Goal: Information Seeking & Learning: Learn about a topic

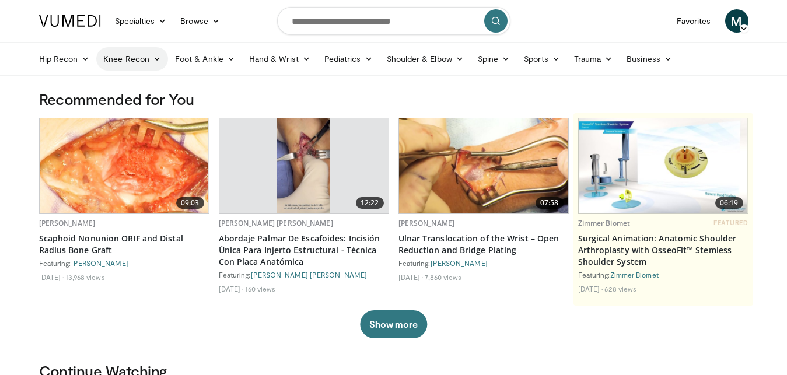
click at [150, 63] on link "Knee Recon" at bounding box center [132, 58] width 72 height 23
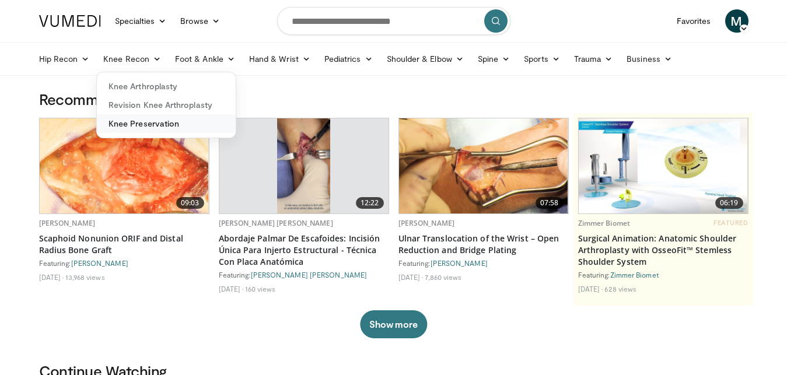
click at [153, 120] on link "Knee Preservation" at bounding box center [166, 123] width 139 height 19
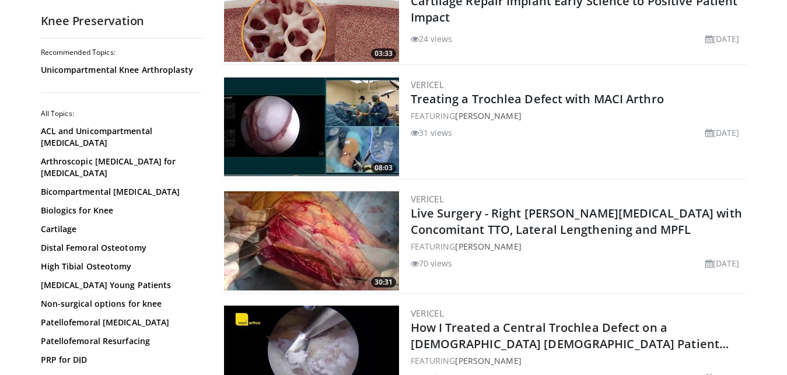
scroll to position [294, 0]
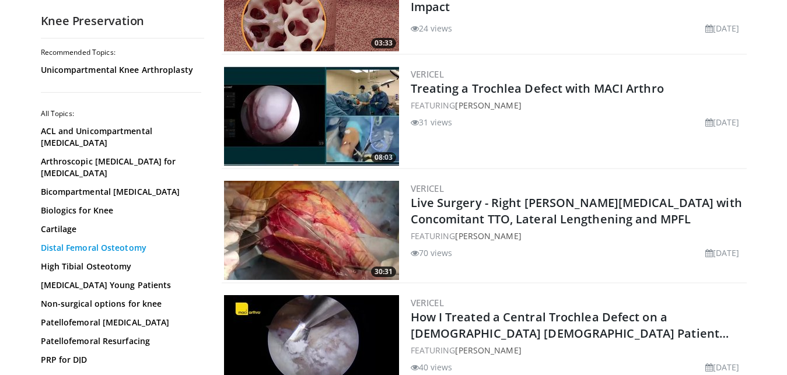
click at [157, 254] on link "Distal Femoral Osteotomy" at bounding box center [119, 248] width 157 height 12
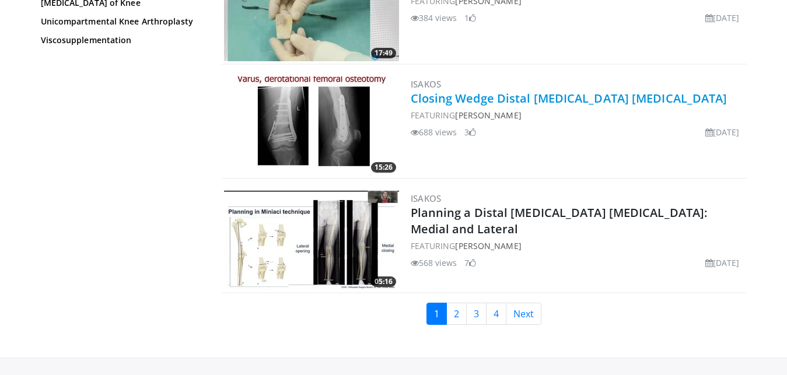
scroll to position [2759, 0]
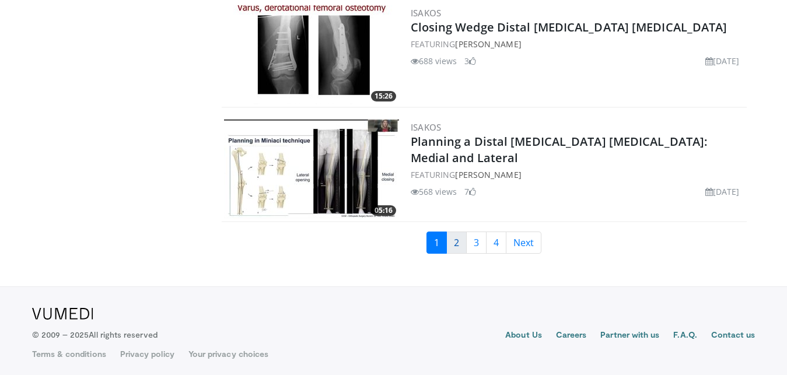
click at [458, 248] on link "2" at bounding box center [456, 243] width 20 height 22
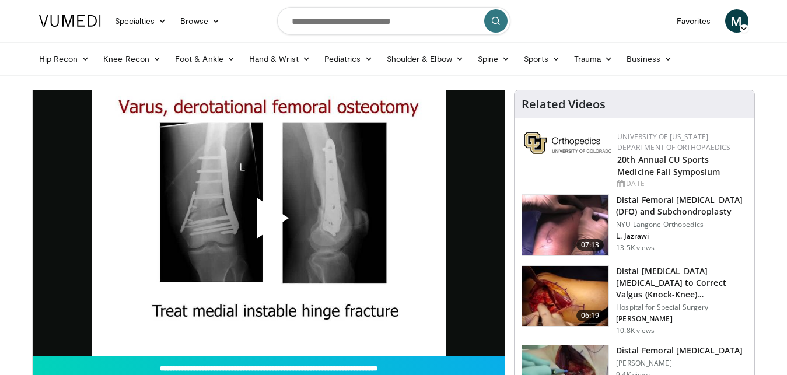
click at [268, 223] on span "Video Player" at bounding box center [268, 223] width 0 height 0
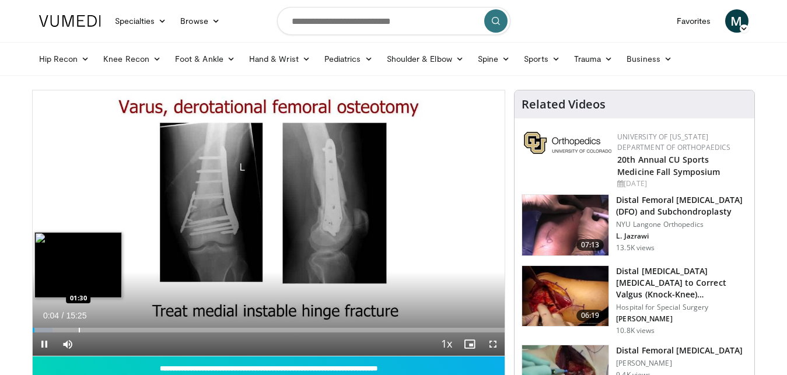
click at [78, 331] on div "Loaded : 4.29% 00:04 01:30" at bounding box center [269, 330] width 472 height 5
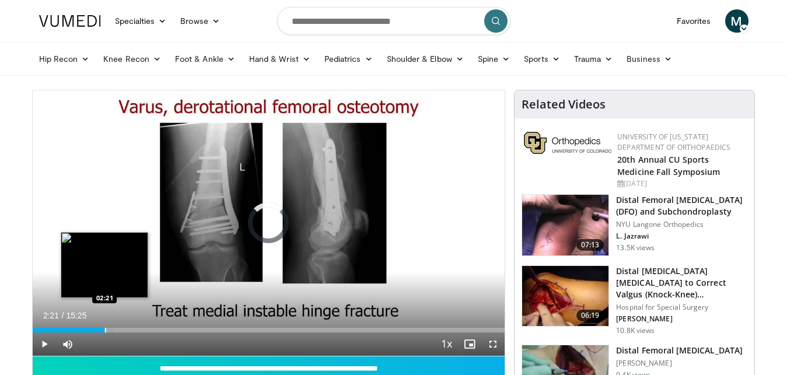
click at [104, 331] on div "Loaded : 17.15% 02:21 02:21" at bounding box center [269, 330] width 472 height 5
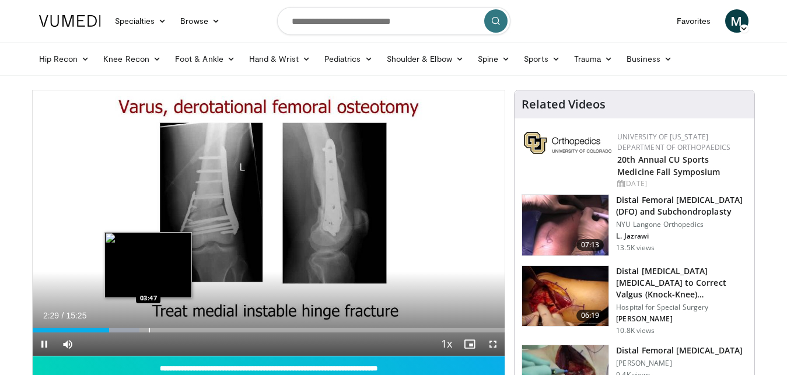
click at [148, 331] on div "Loaded : 22.69% 02:30 03:47" at bounding box center [269, 330] width 472 height 5
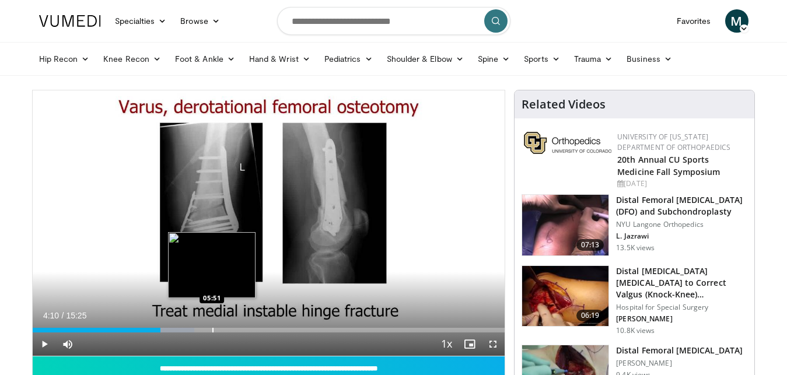
click at [212, 330] on div "Loaded : 34.30% 04:11 05:51" at bounding box center [269, 330] width 472 height 5
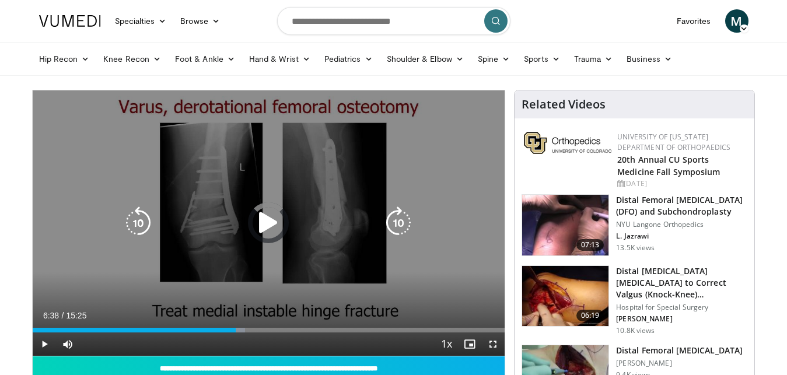
click at [236, 331] on div "Progress Bar" at bounding box center [228, 330] width 34 height 5
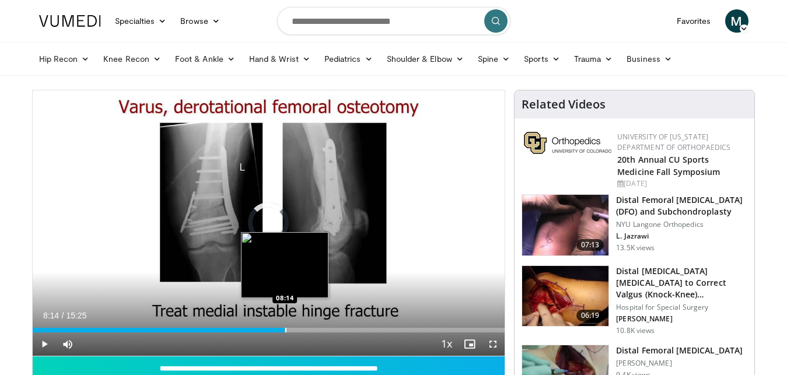
click at [285, 326] on div "Loaded : 50.38% 08:14 08:14" at bounding box center [269, 326] width 472 height 11
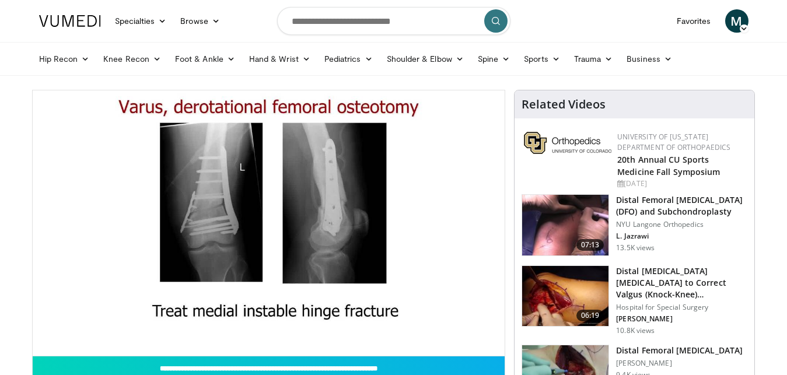
click at [282, 331] on div "10 seconds Tap to unmute" at bounding box center [269, 222] width 472 height 265
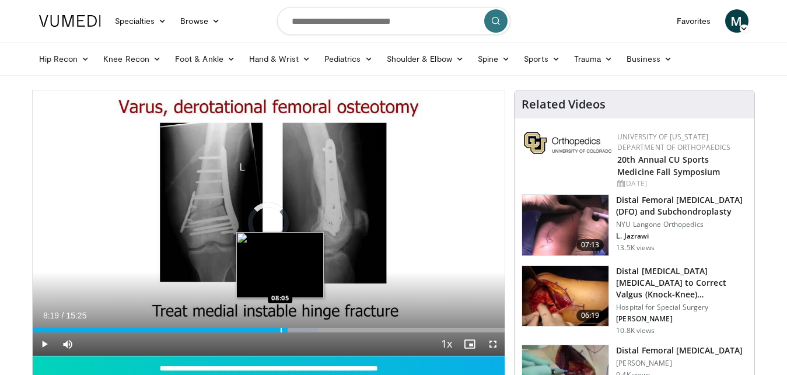
click at [279, 331] on div "08:19" at bounding box center [160, 330] width 255 height 5
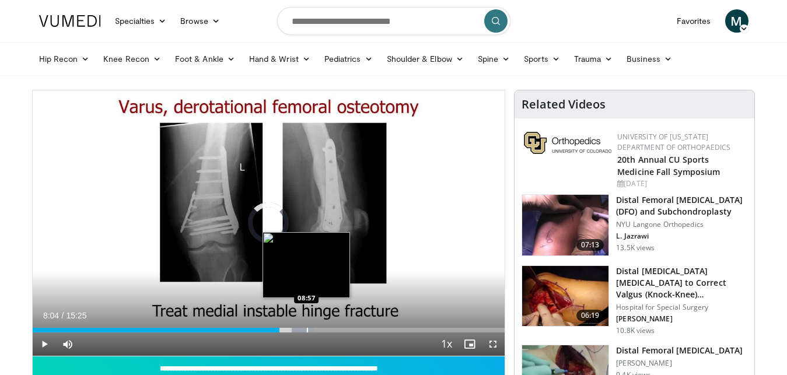
click at [307, 330] on div "Progress Bar" at bounding box center [307, 330] width 1 height 5
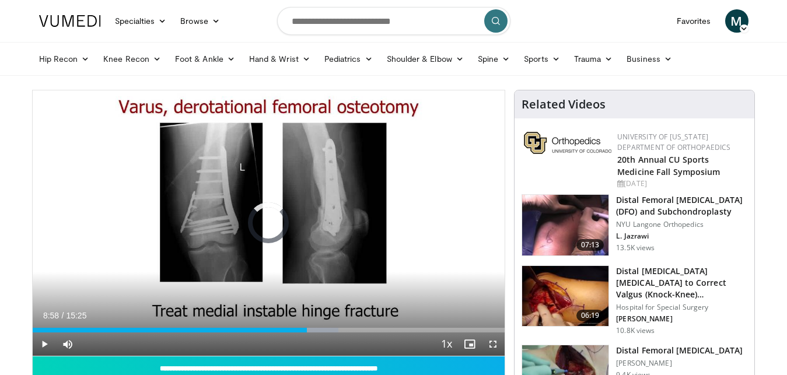
click at [320, 327] on div "Loaded : 64.83% 08:58 09:23" at bounding box center [269, 326] width 472 height 11
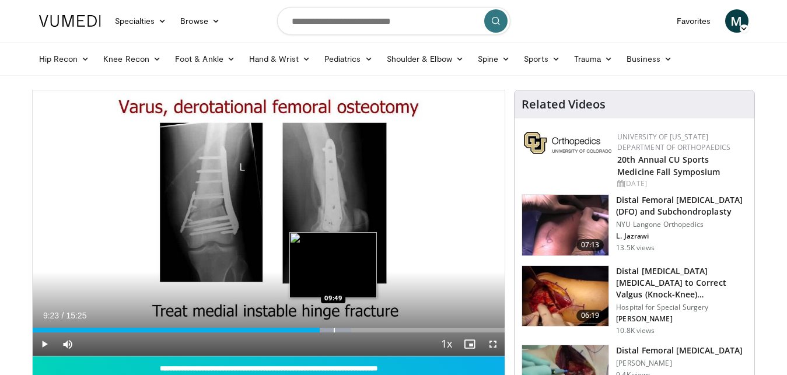
click at [333, 327] on div "Loaded : 67.52% 09:23 09:49" at bounding box center [269, 326] width 472 height 11
click at [348, 330] on div "Loaded : 70.23% 09:49 10:18" at bounding box center [269, 330] width 472 height 5
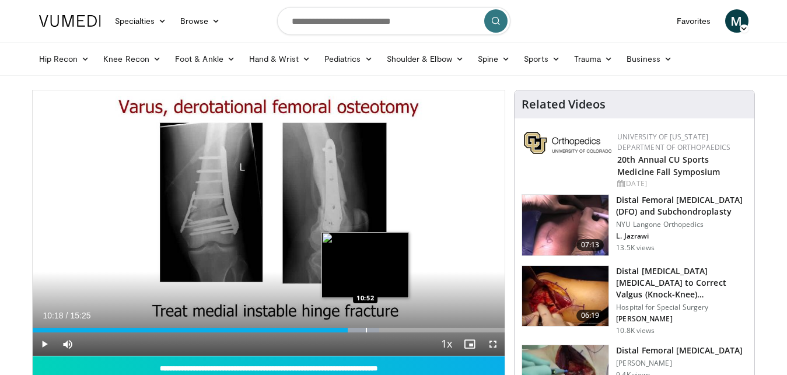
click at [367, 328] on div "Progress Bar" at bounding box center [357, 330] width 46 height 5
click at [376, 330] on div "Loaded : 77.79% 10:54 11:14" at bounding box center [269, 330] width 472 height 5
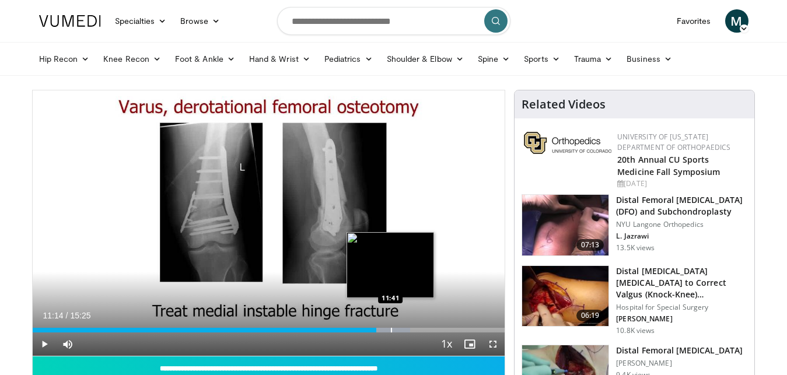
click at [391, 331] on div "Progress Bar" at bounding box center [386, 330] width 48 height 5
click at [402, 331] on div "Progress Bar" at bounding box center [398, 330] width 47 height 5
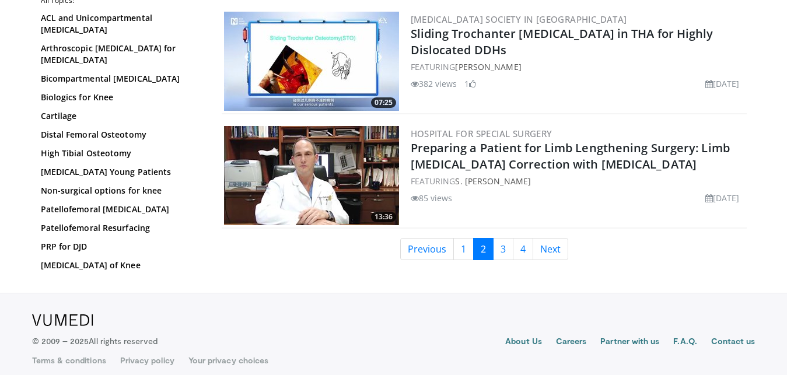
scroll to position [2759, 0]
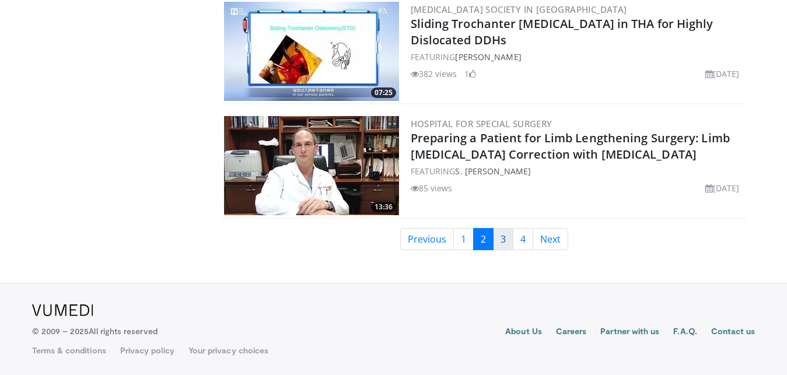
click at [500, 243] on link "3" at bounding box center [503, 239] width 20 height 22
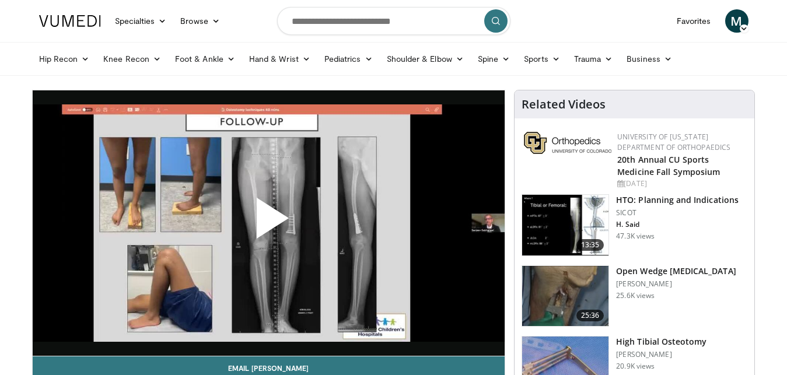
click at [268, 223] on span "Video Player" at bounding box center [268, 223] width 0 height 0
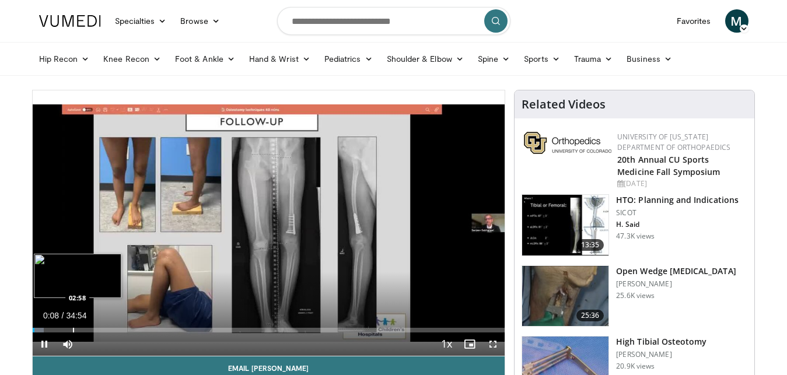
click at [72, 327] on div "Loaded : 2.37% 00:08 02:58" at bounding box center [269, 326] width 472 height 11
click at [91, 331] on div "Loaded : 11.84% 04:21 04:21" at bounding box center [269, 330] width 472 height 5
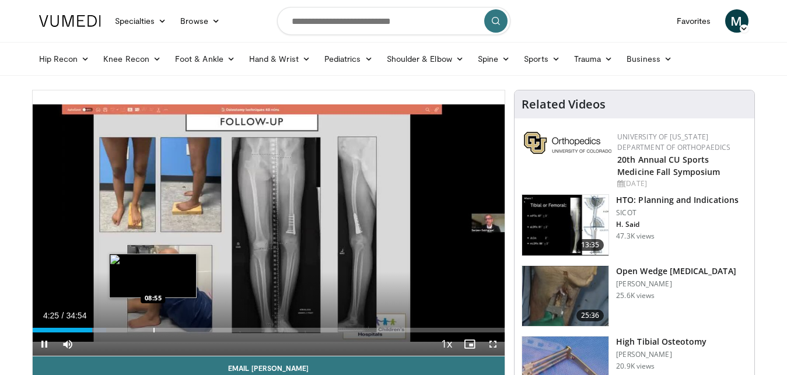
click at [153, 329] on div "Loaded : 15.63% 04:25 08:55" at bounding box center [269, 330] width 472 height 5
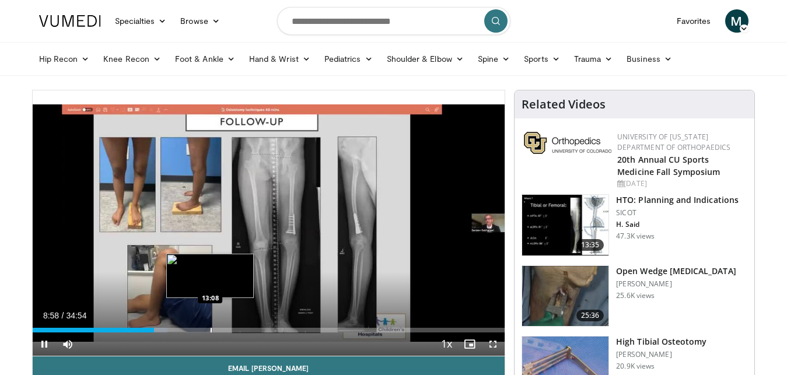
click at [211, 328] on div "Progress Bar" at bounding box center [211, 330] width 1 height 5
click at [227, 331] on div "Loaded : 41.07% 13:18 14:26" at bounding box center [269, 330] width 472 height 5
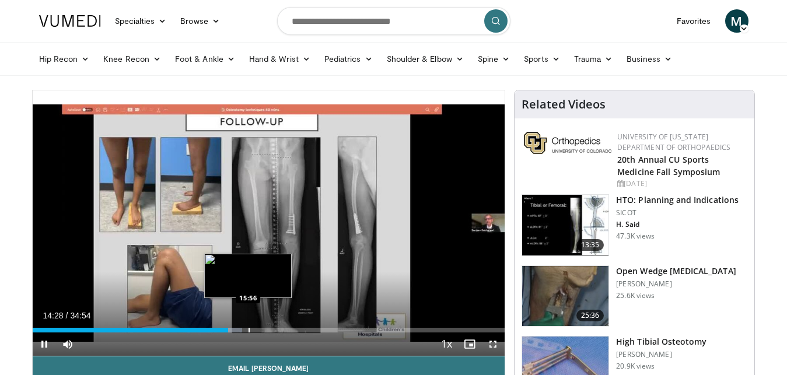
click at [248, 327] on div "Loaded : 44.41% 14:28 15:56" at bounding box center [269, 326] width 472 height 11
click at [259, 327] on div "Loaded : 49.19% 16:03 16:45" at bounding box center [269, 326] width 472 height 11
click at [273, 331] on div "Loaded : 51.10% 16:47 17:47" at bounding box center [269, 330] width 472 height 5
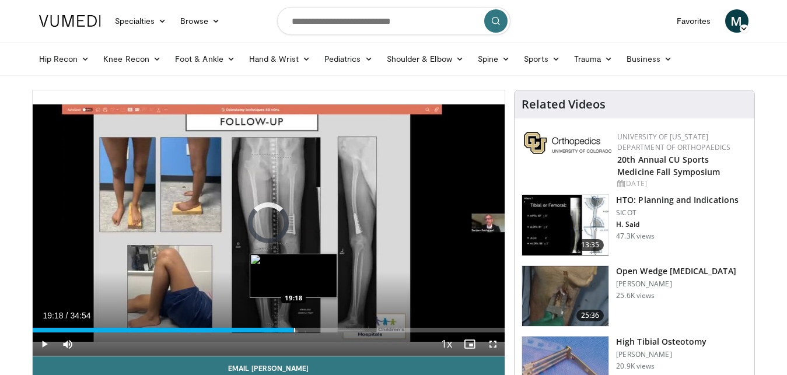
click at [293, 327] on div "Loaded : 54.44% 19:18 19:18" at bounding box center [269, 326] width 472 height 11
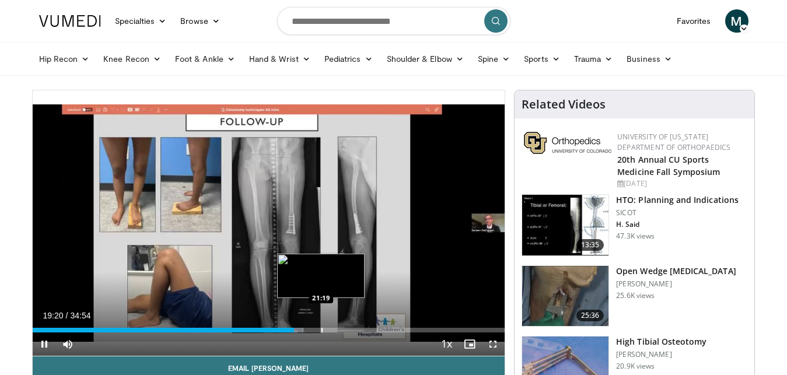
click at [321, 328] on div "Loaded : 57.31% 19:20 21:19" at bounding box center [269, 330] width 472 height 5
click at [341, 327] on div "Loaded : 63.95% 22:50 22:50" at bounding box center [269, 326] width 472 height 11
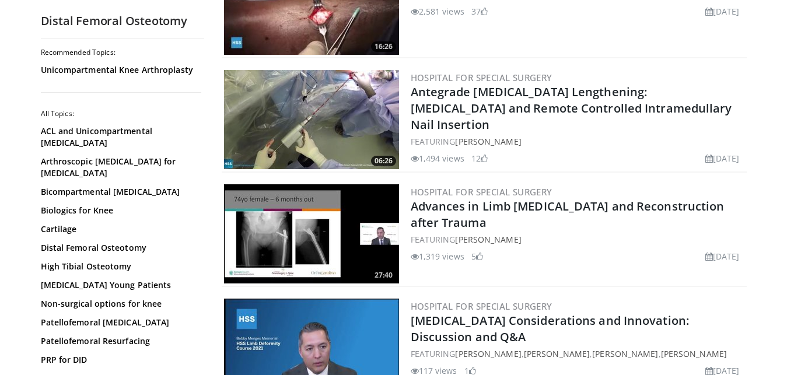
scroll to position [441, 0]
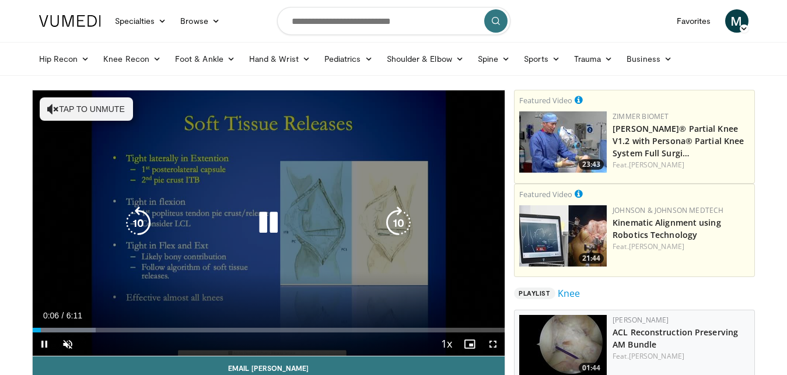
click at [59, 111] on button "Tap to unmute" at bounding box center [86, 108] width 93 height 23
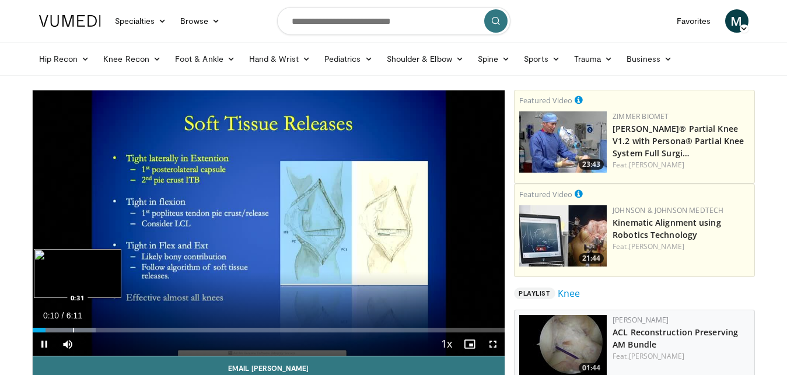
click at [72, 329] on div "Progress Bar" at bounding box center [65, 330] width 64 height 5
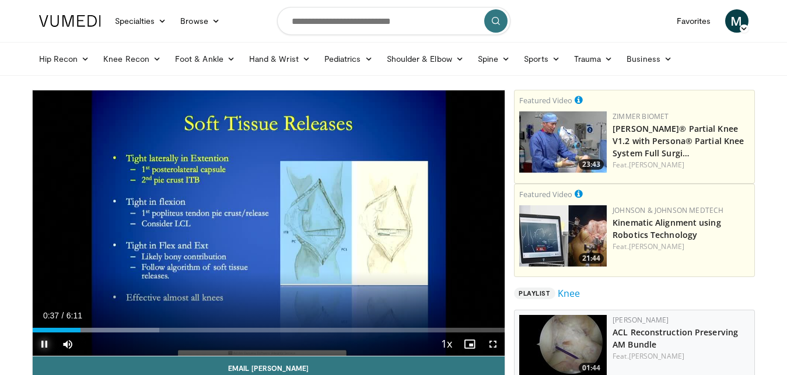
click at [44, 339] on span "Video Player" at bounding box center [44, 343] width 23 height 23
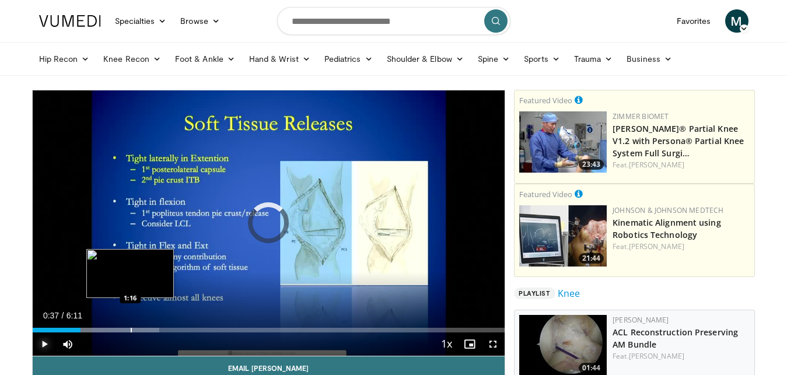
click at [130, 330] on div "Progress Bar" at bounding box center [97, 330] width 123 height 5
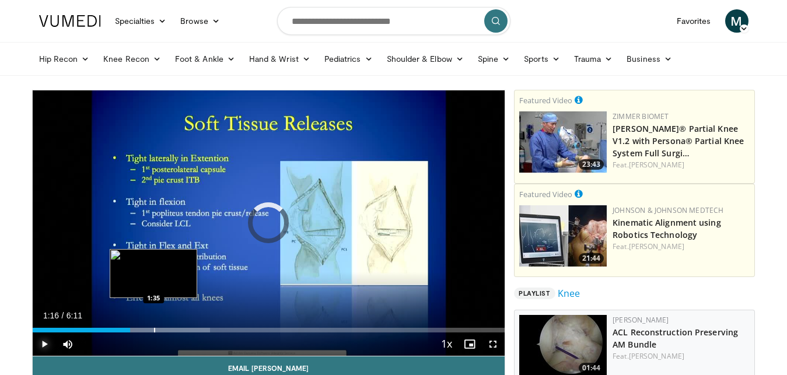
click at [153, 324] on div "Loaded : 37.66% 1:16 1:35" at bounding box center [269, 326] width 472 height 11
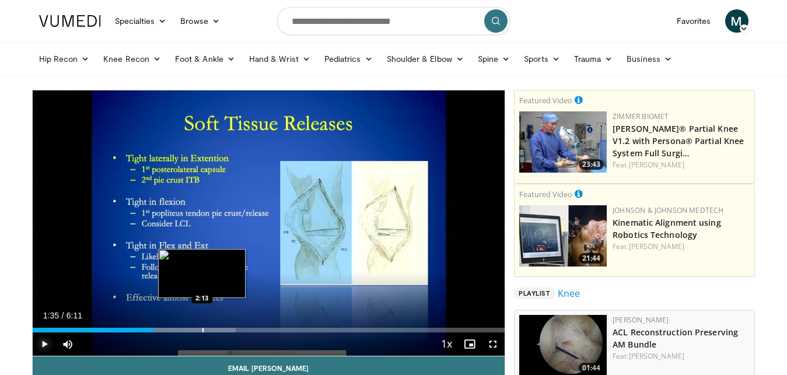
click at [202, 325] on div "Loaded : 43.04% 1:35 2:13" at bounding box center [269, 326] width 472 height 11
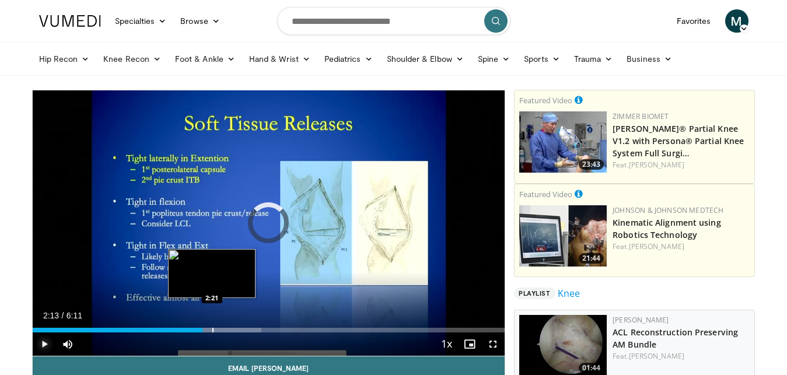
click at [212, 327] on div "Loaded : 48.52% 2:13 2:21" at bounding box center [269, 326] width 472 height 11
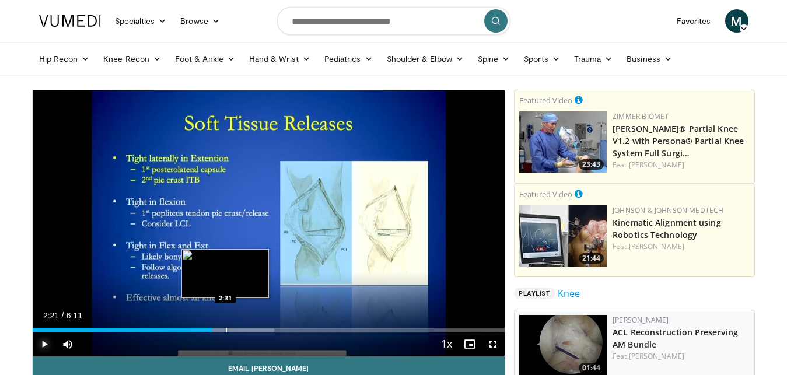
click at [226, 328] on div "Progress Bar" at bounding box center [226, 330] width 1 height 5
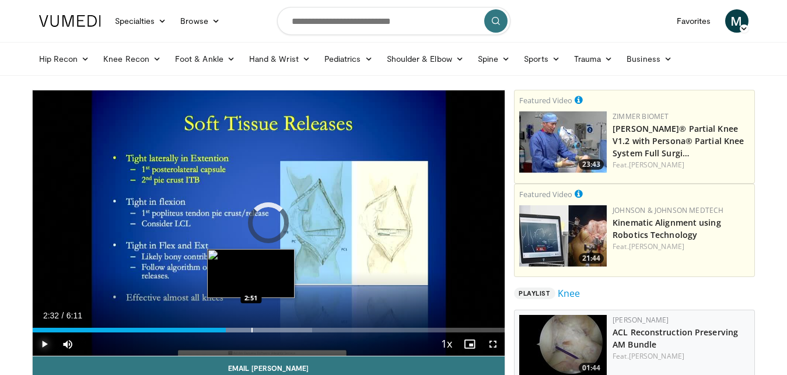
click at [251, 325] on div "Loaded : 59.19% 2:32 2:51" at bounding box center [269, 326] width 472 height 11
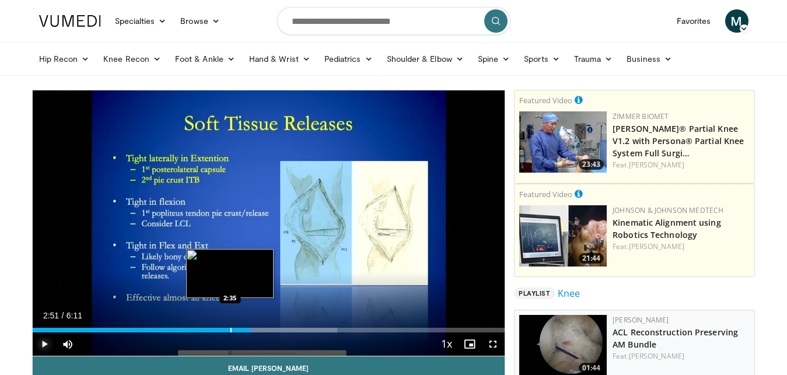
click at [230, 329] on div "2:51" at bounding box center [142, 330] width 219 height 5
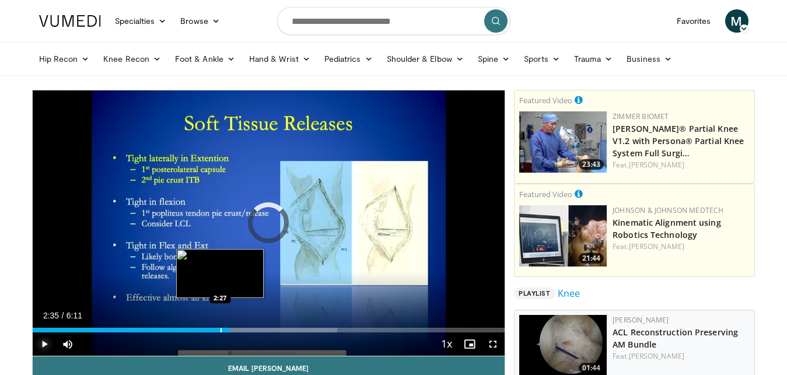
click at [219, 331] on div "2:35" at bounding box center [132, 330] width 198 height 5
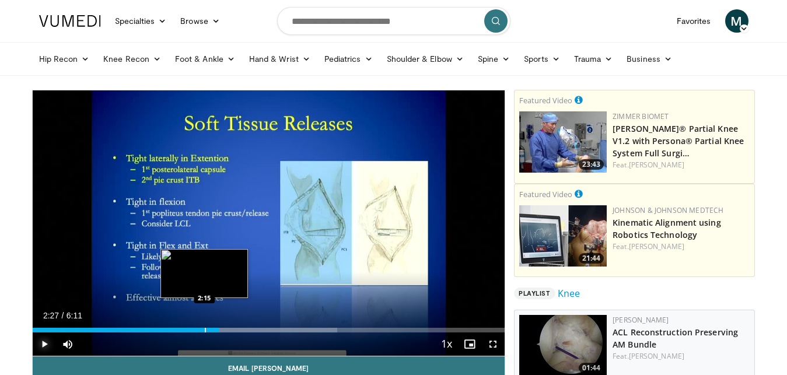
click at [204, 331] on div "2:27" at bounding box center [126, 330] width 187 height 5
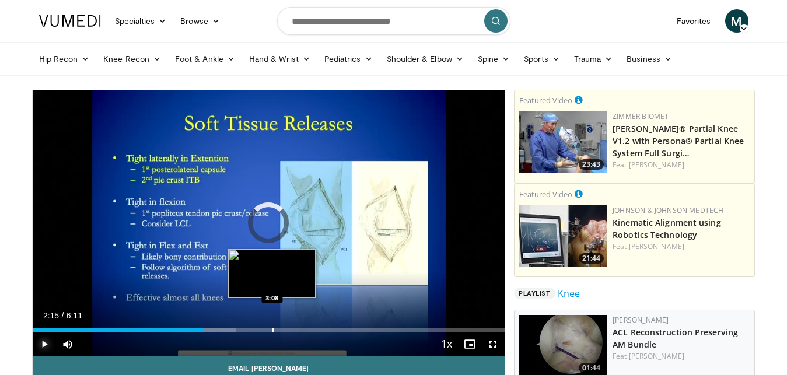
click at [272, 327] on div "Loaded : 43.13% 2:15 3:08" at bounding box center [269, 326] width 472 height 11
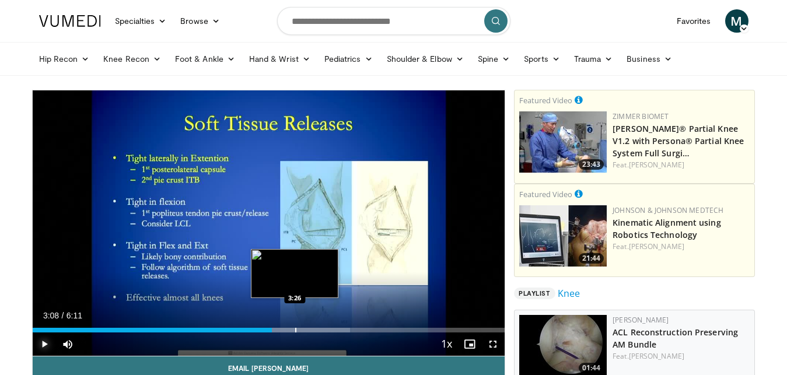
click at [295, 329] on div "Progress Bar" at bounding box center [295, 330] width 1 height 5
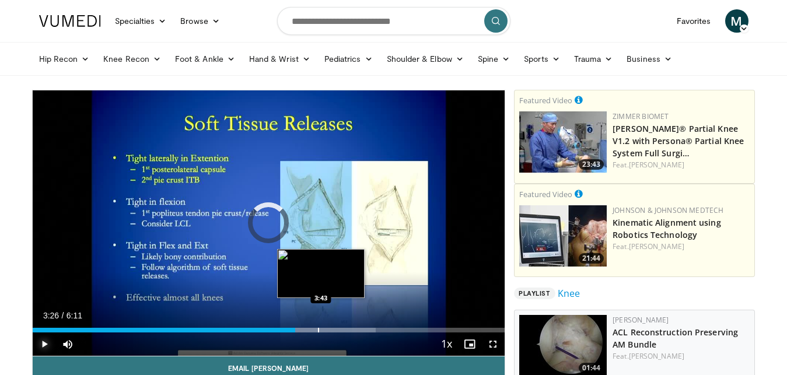
click at [322, 329] on div "Progress Bar" at bounding box center [318, 330] width 114 height 5
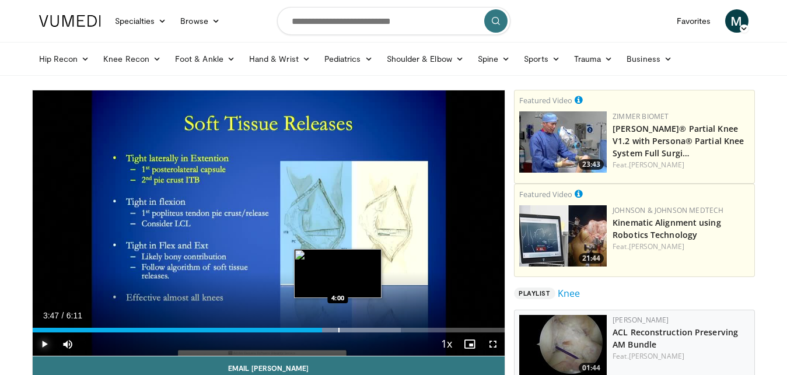
click at [338, 328] on div "Progress Bar" at bounding box center [338, 330] width 1 height 5
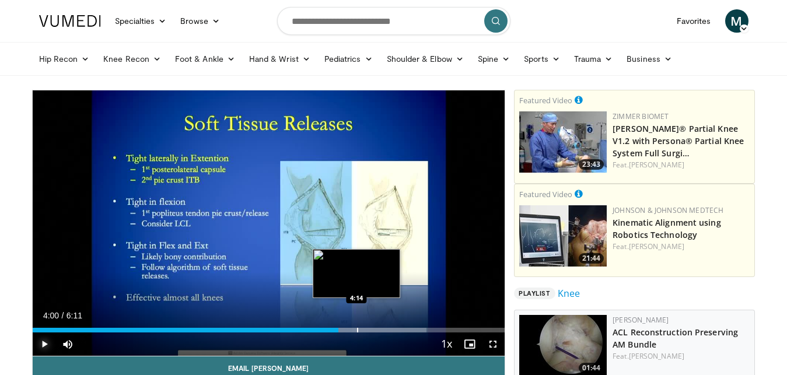
click at [356, 327] on div "Loaded : 83.41% 4:00 4:14" at bounding box center [269, 326] width 472 height 11
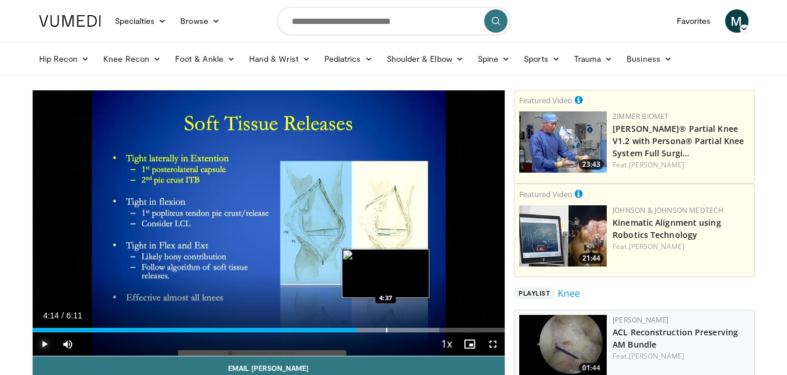
click at [386, 326] on div "Loaded : 86.10% 4:14 4:37" at bounding box center [269, 326] width 472 height 11
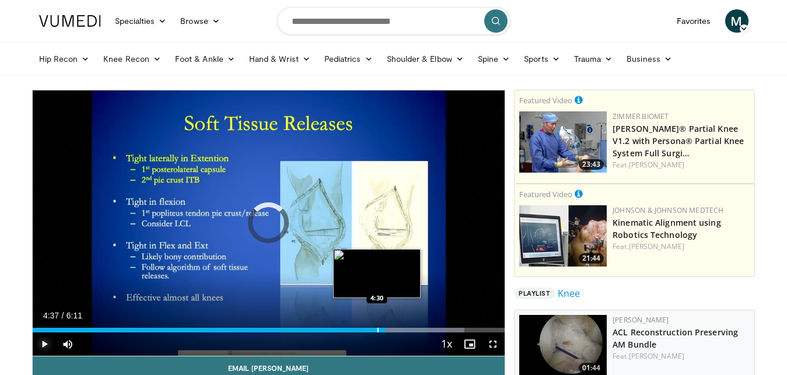
click at [377, 328] on div "4:37" at bounding box center [209, 330] width 353 height 5
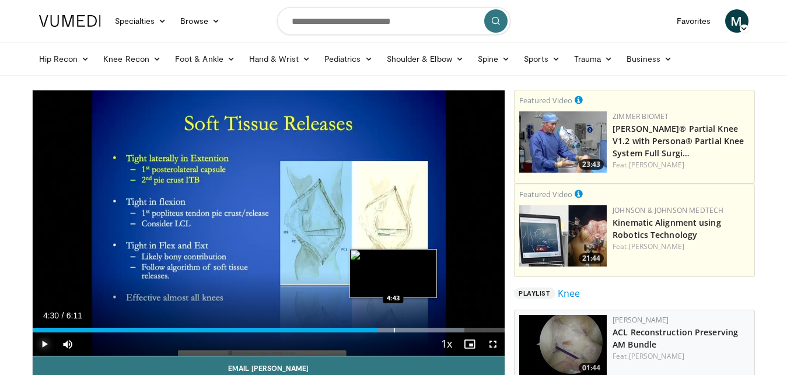
click at [394, 328] on div "Progress Bar" at bounding box center [394, 330] width 1 height 5
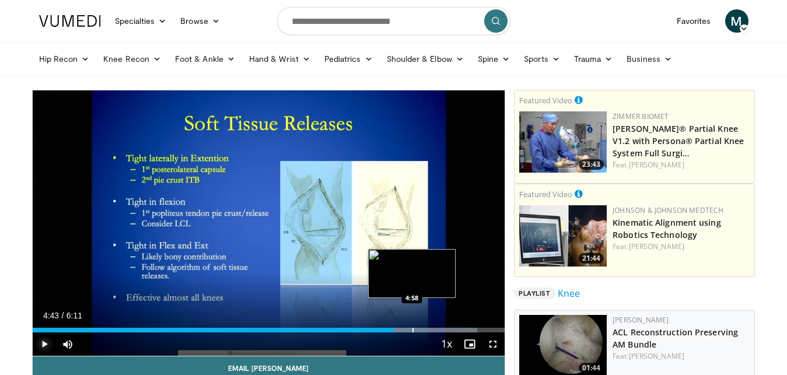
click at [412, 328] on div "Progress Bar" at bounding box center [416, 330] width 121 height 5
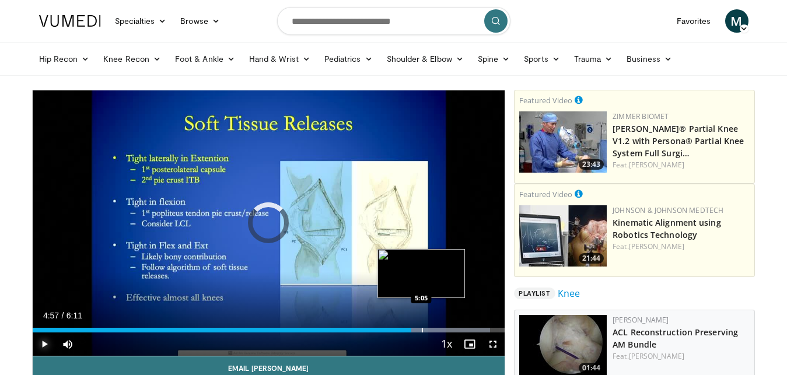
click at [421, 328] on div "Progress Bar" at bounding box center [431, 330] width 116 height 5
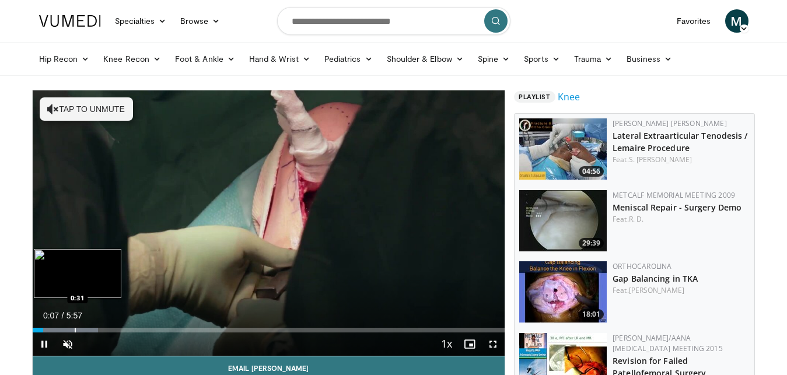
click at [74, 332] on div "Progress Bar" at bounding box center [65, 330] width 65 height 5
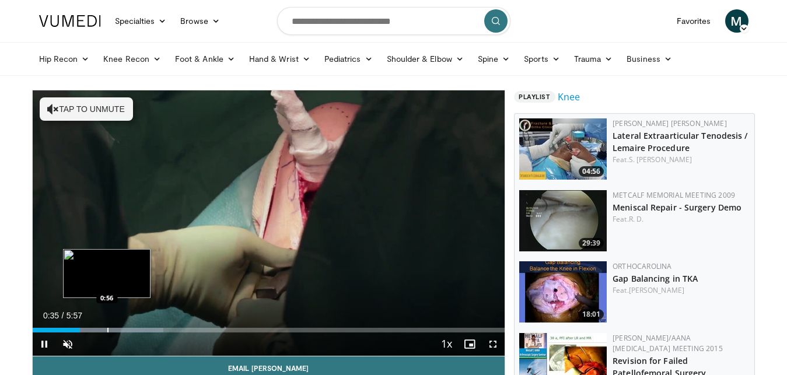
click at [107, 328] on video-js "**********" at bounding box center [269, 223] width 472 height 266
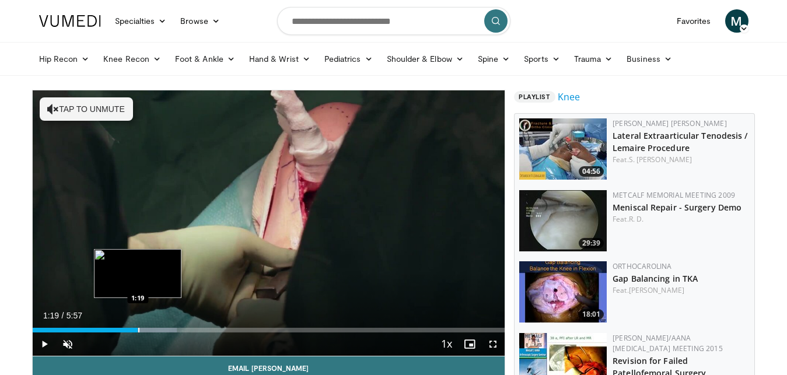
click at [138, 323] on div "Loaded : 30.51% 1:19 1:19" at bounding box center [269, 326] width 472 height 11
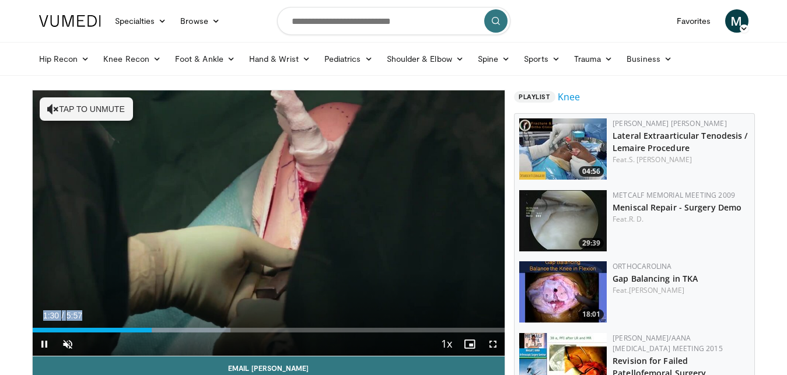
click at [137, 317] on video-js "**********" at bounding box center [269, 223] width 472 height 266
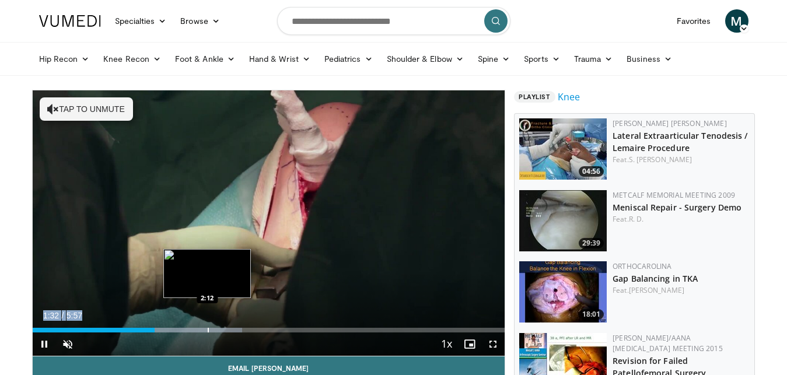
click at [207, 330] on div "Progress Bar" at bounding box center [177, 330] width 129 height 5
